Goal: Information Seeking & Learning: Learn about a topic

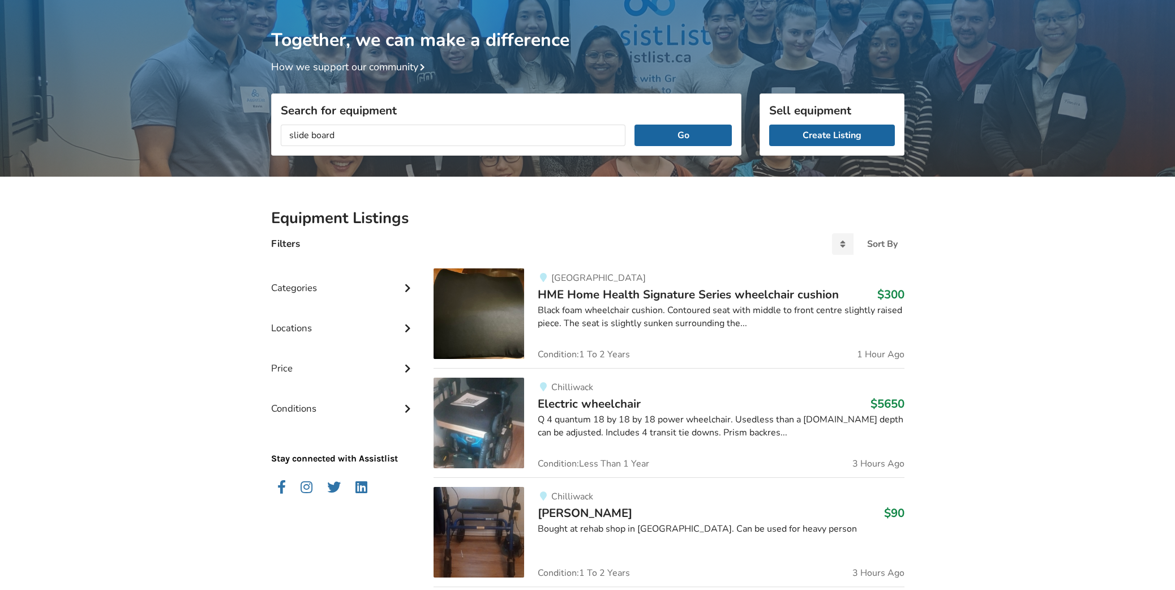
type input "slide board"
click at [634, 125] on button "Go" at bounding box center [682, 136] width 97 height 22
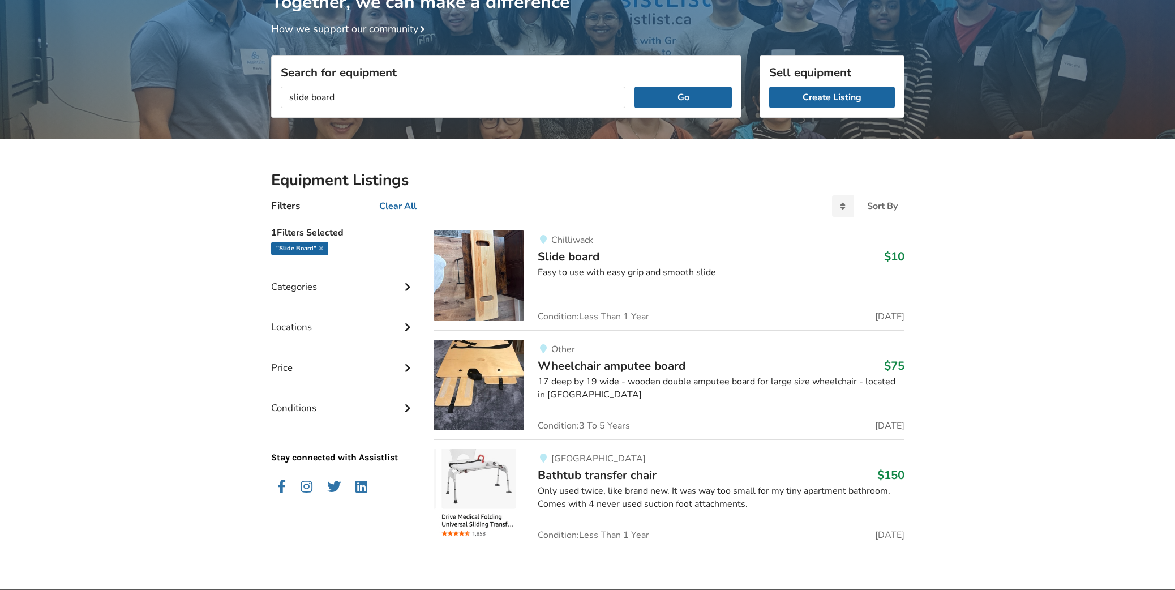
scroll to position [100, 0]
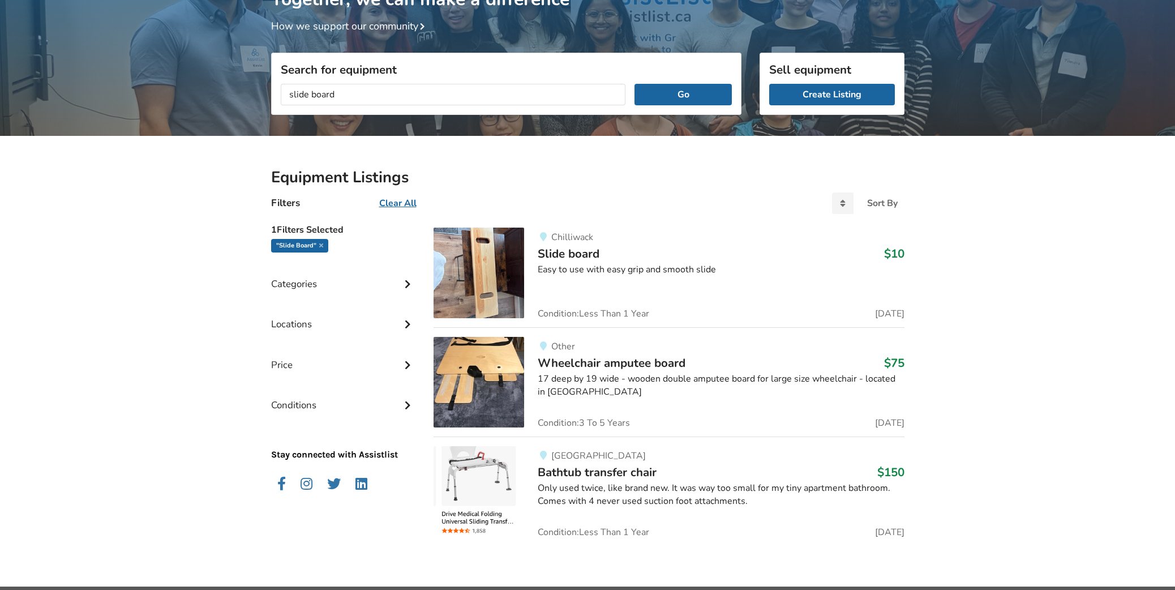
click at [464, 290] on img at bounding box center [478, 273] width 91 height 91
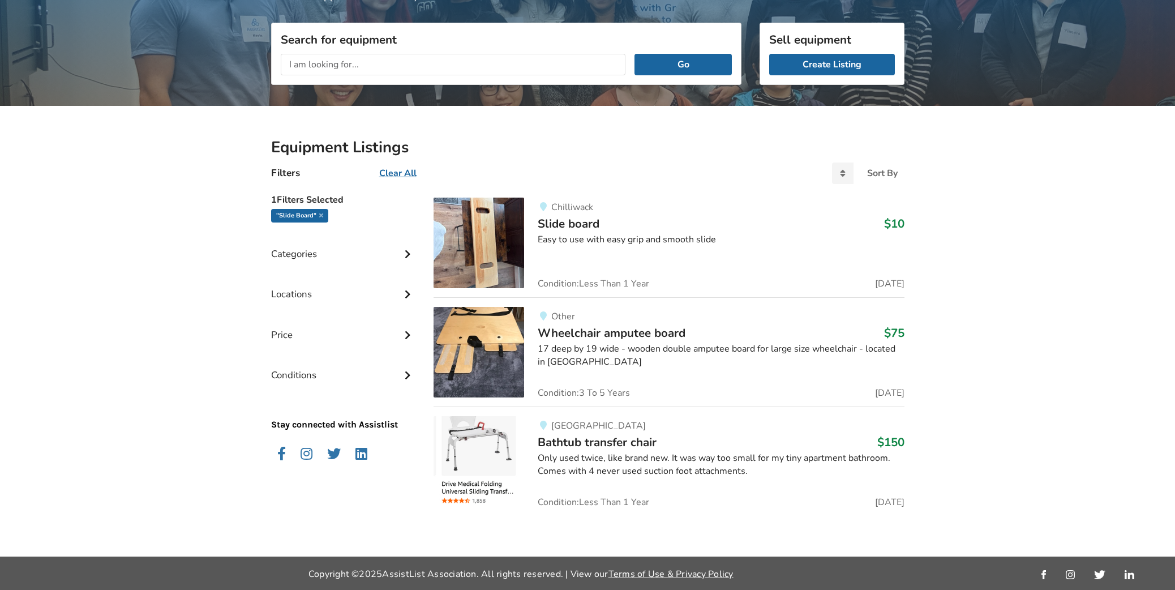
click at [304, 258] on div "Categories" at bounding box center [343, 245] width 145 height 40
